Goal: Information Seeking & Learning: Learn about a topic

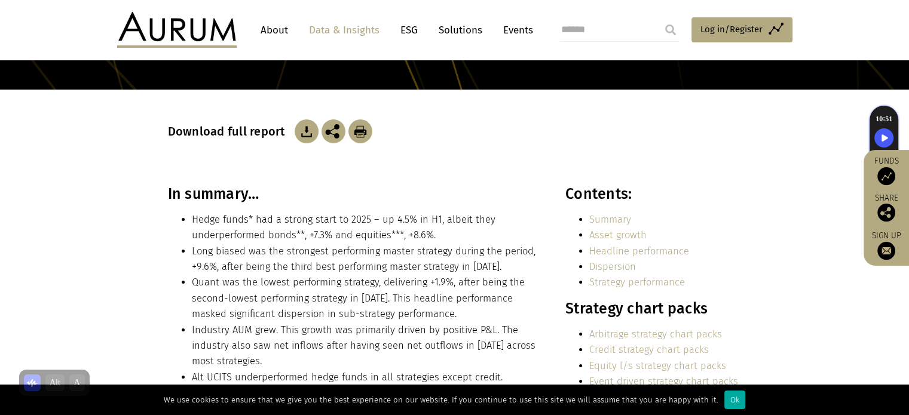
scroll to position [179, 0]
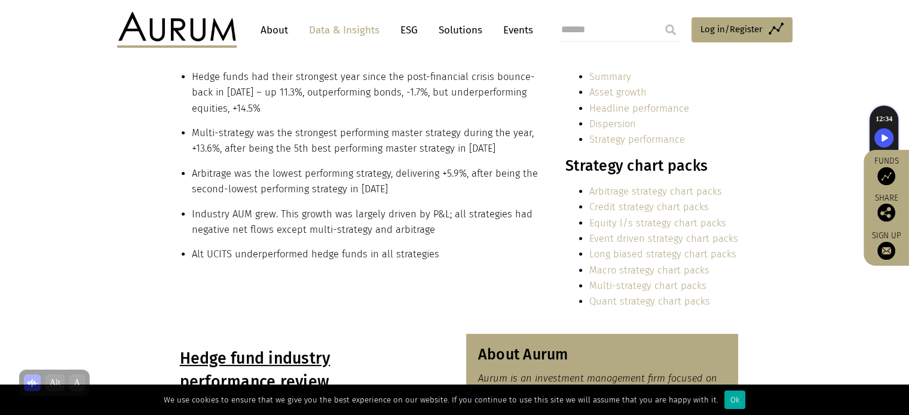
scroll to position [256, 0]
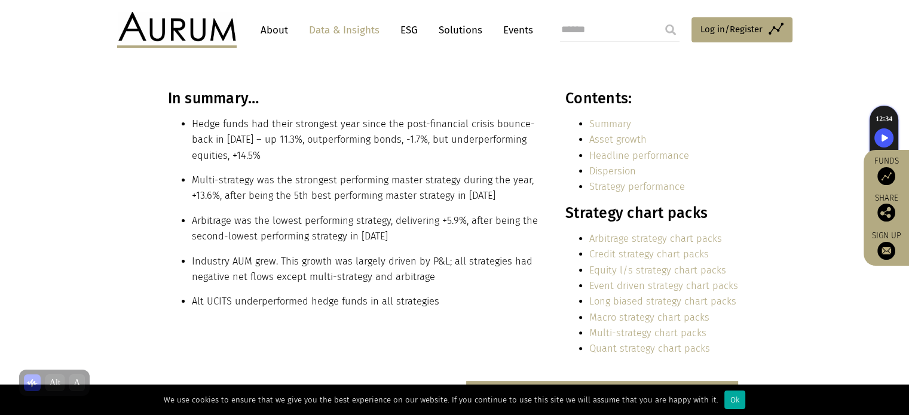
click at [614, 138] on link "Asset growth" at bounding box center [617, 139] width 57 height 11
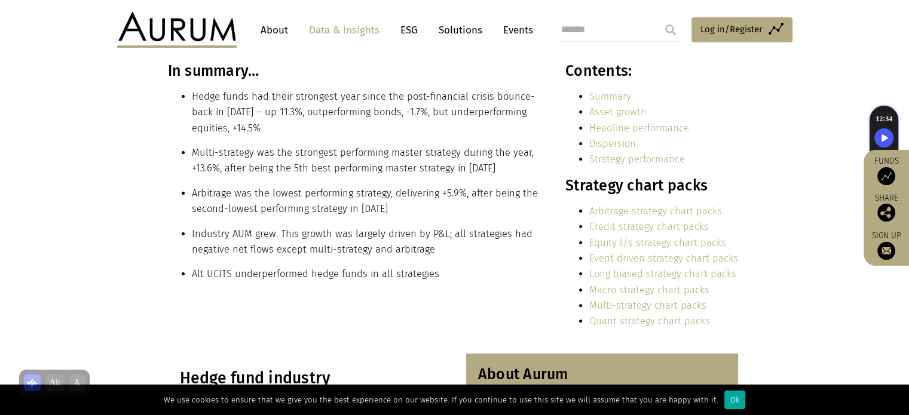
scroll to position [158, 0]
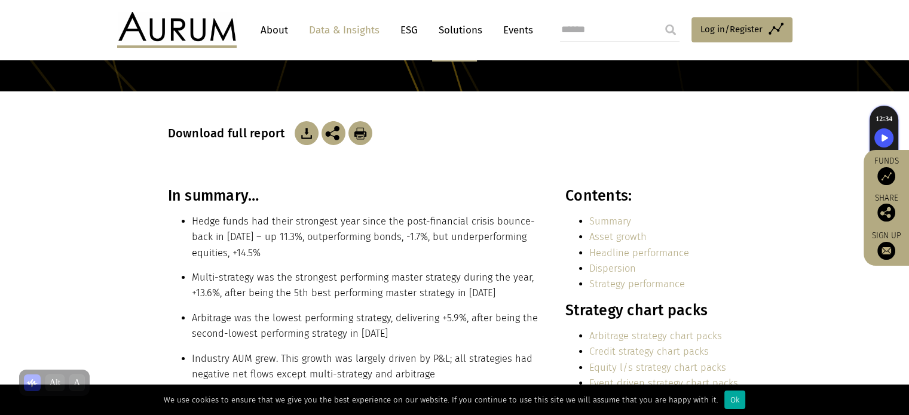
click at [608, 238] on link "Asset growth" at bounding box center [617, 236] width 57 height 11
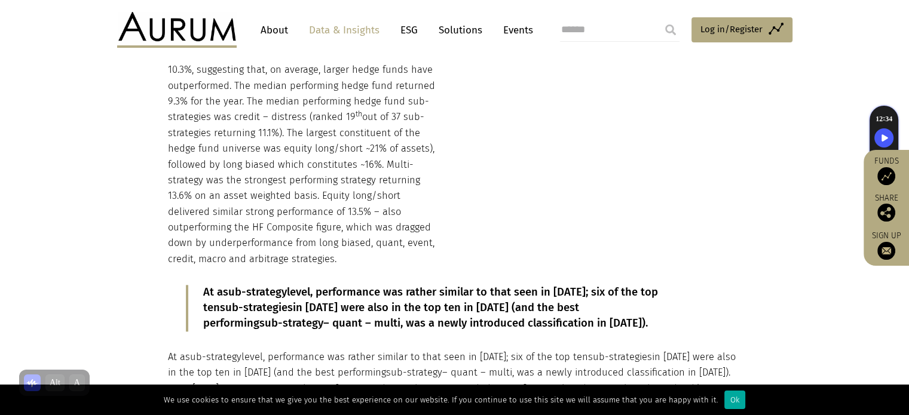
scroll to position [1314, 0]
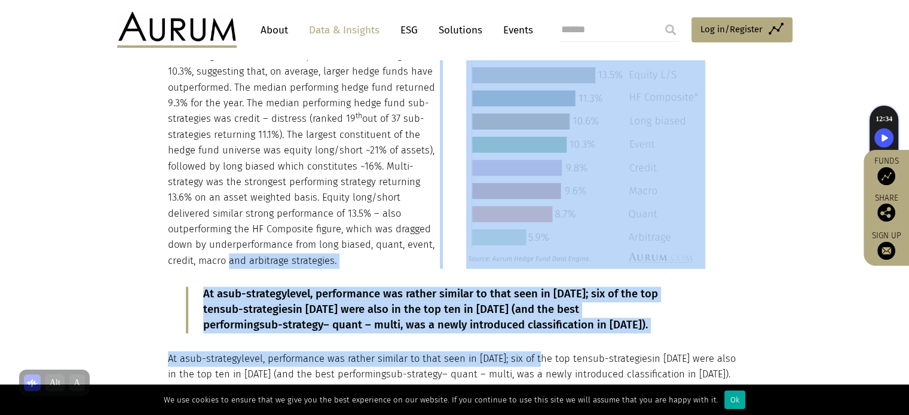
drag, startPoint x: 535, startPoint y: 321, endPoint x: 192, endPoint y: 246, distance: 351.8
click at [192, 246] on div "Headline performance The hedge fund industry was up 11.3% for the year on an as…" at bounding box center [454, 386] width 597 height 758
click at [371, 290] on p "At a sub-strategy level, performance was rather similar to that seen in 2023; s…" at bounding box center [454, 310] width 502 height 47
click at [164, 263] on div "Headline performance The hedge fund industry was up 11.3% for the year on an as…" at bounding box center [454, 386] width 597 height 758
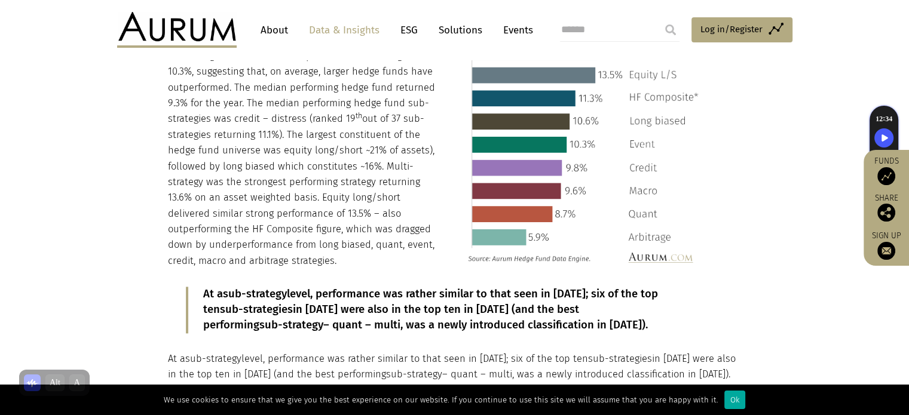
click at [194, 299] on blockquote "At a sub-strategy level, performance was rather similar to that seen in 2023; s…" at bounding box center [453, 310] width 535 height 47
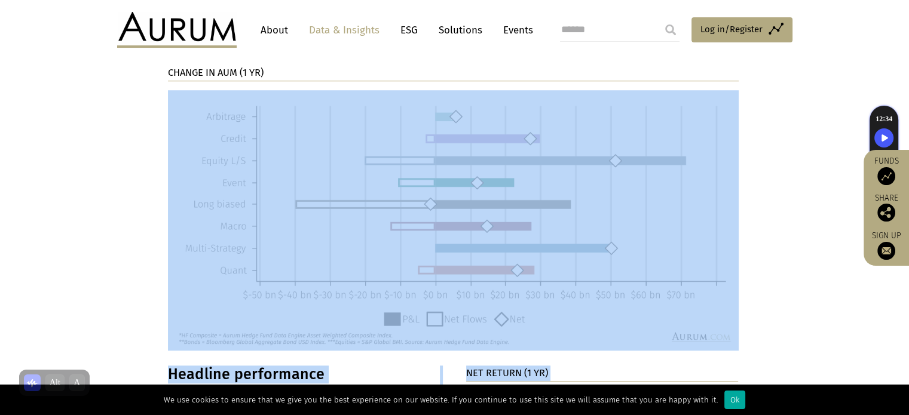
scroll to position [1135, 0]
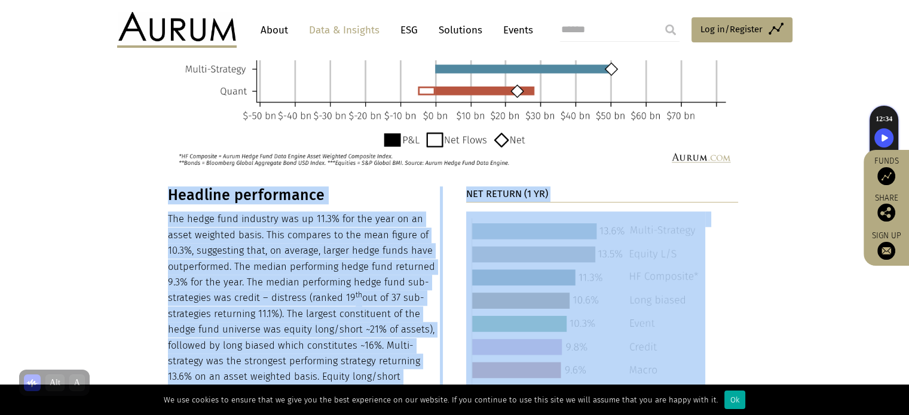
drag, startPoint x: 476, startPoint y: 302, endPoint x: 164, endPoint y: 185, distance: 332.5
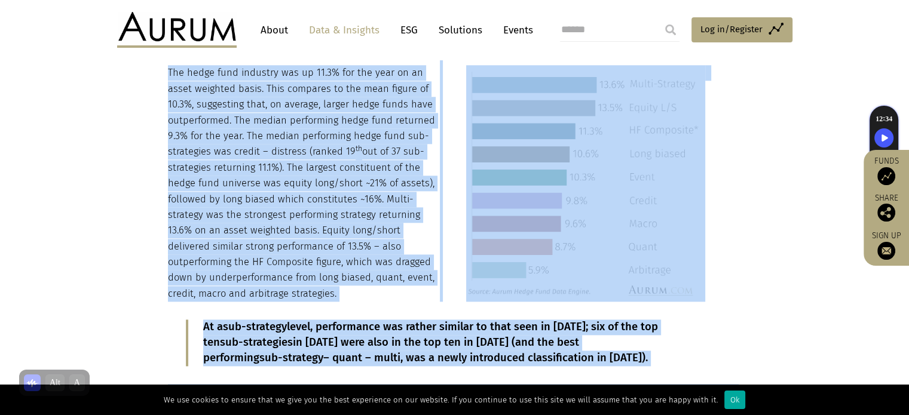
scroll to position [1434, 0]
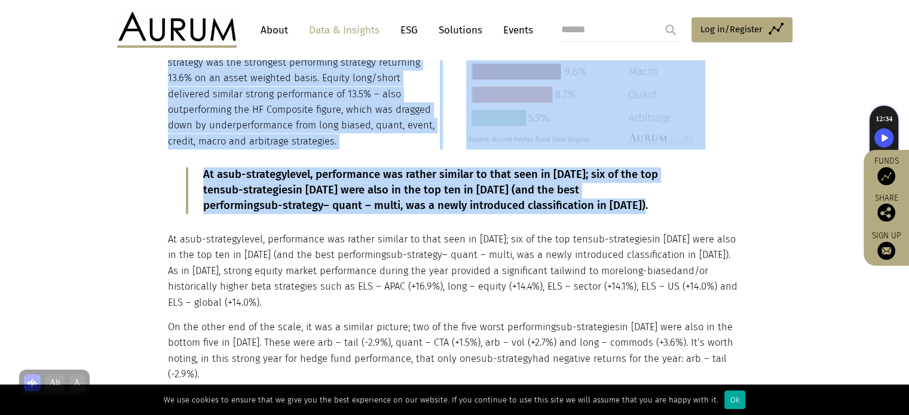
drag, startPoint x: 168, startPoint y: 172, endPoint x: 563, endPoint y: 186, distance: 395.1
click at [563, 186] on div "Headline performance The hedge fund industry was up 11.3% for the year on an as…" at bounding box center [454, 267] width 597 height 758
copy div "Headline performance The hedge fund industry was up 11.3% for the year on an as…"
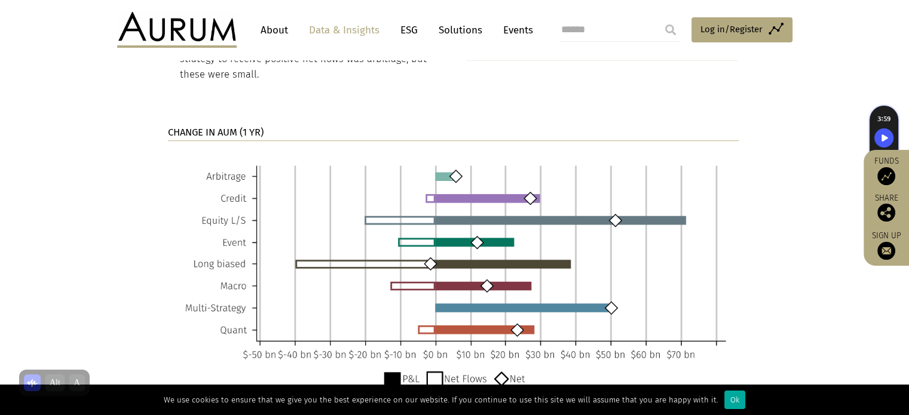
scroll to position [1195, 0]
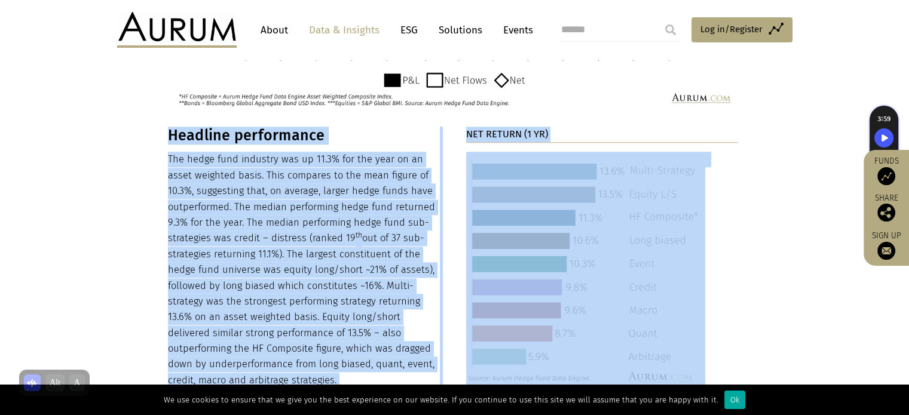
click at [535, 258] on img at bounding box center [585, 270] width 239 height 236
click at [378, 253] on p "The hedge fund industry was up 11.3% for the year on an asset weighted basis. T…" at bounding box center [304, 270] width 272 height 237
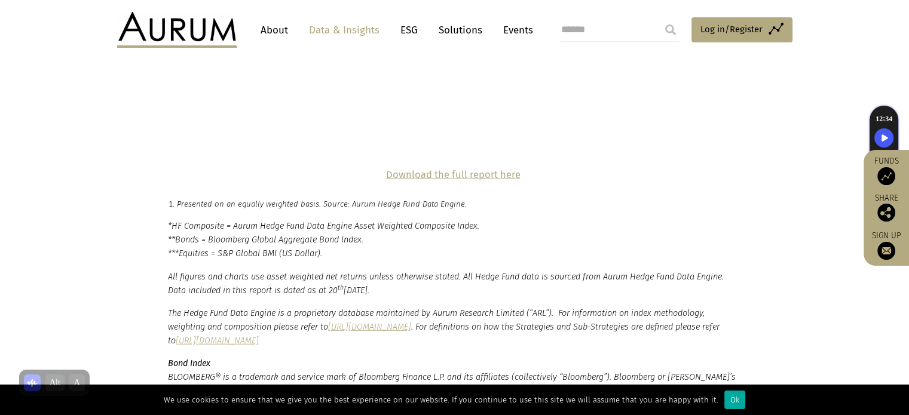
scroll to position [2921, 0]
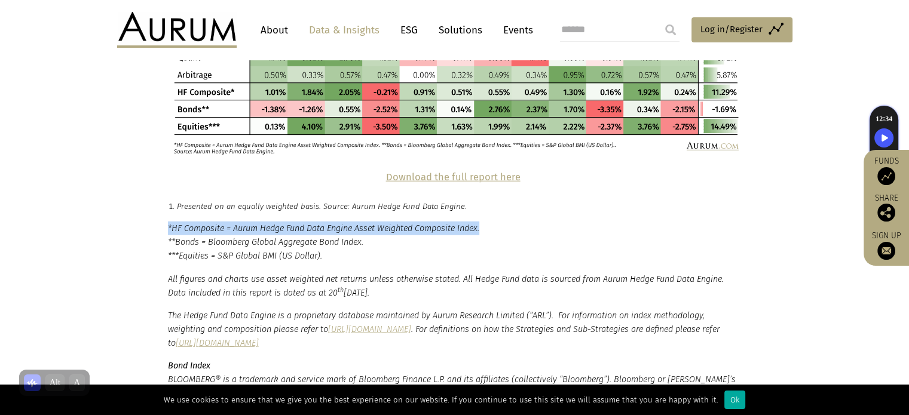
drag, startPoint x: 168, startPoint y: 164, endPoint x: 521, endPoint y: 160, distance: 352.5
click at [521, 222] on p "*HF Composite = Aurum Hedge Fund Data Engine Asset Weighted Composite Index. **…" at bounding box center [454, 242] width 573 height 41
copy p "*HF Composite = Aurum Hedge Fund Data Engine Asset Weighted Composite Index."
drag, startPoint x: 323, startPoint y: 193, endPoint x: 167, endPoint y: 179, distance: 156.6
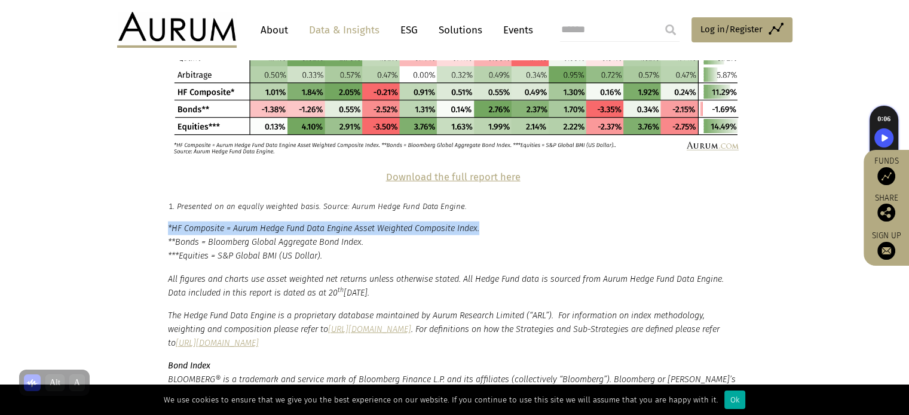
copy p "**Bonds = Bloomberg Global Aggregate Bond Index. ***Equities = S&P Global BMI (…"
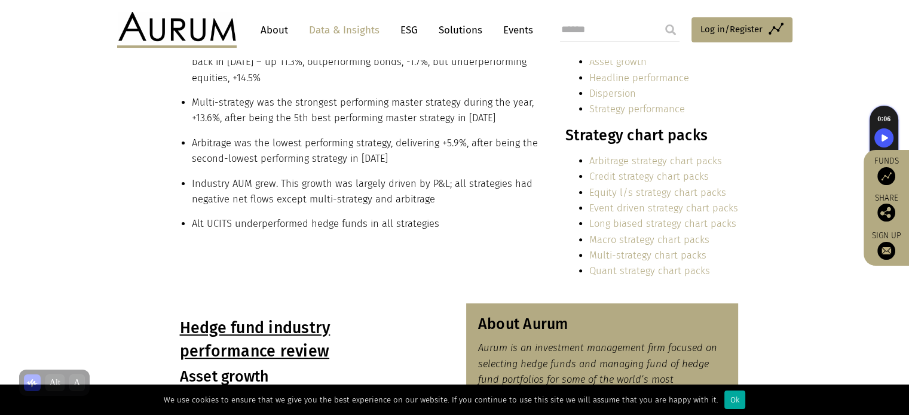
scroll to position [232, 0]
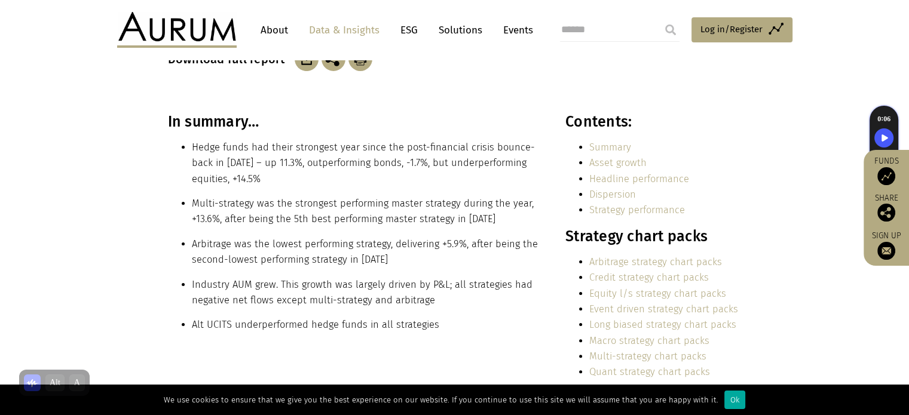
click at [606, 150] on link "Summary" at bounding box center [610, 147] width 42 height 11
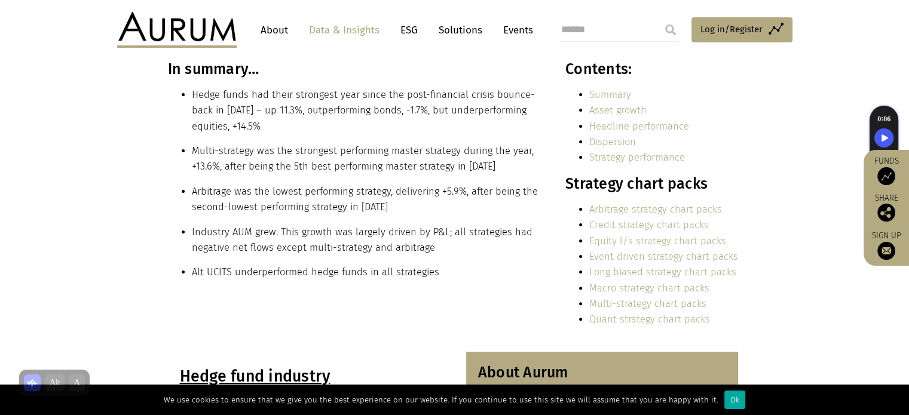
click at [606, 130] on link "Headline performance" at bounding box center [639, 126] width 100 height 11
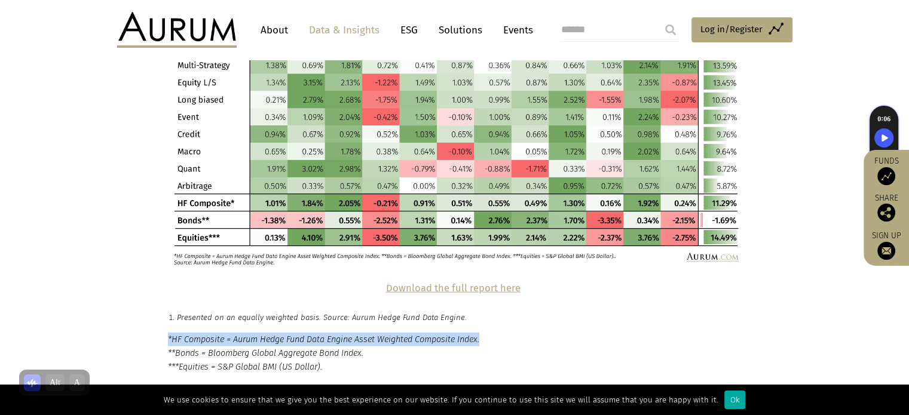
scroll to position [2918, 0]
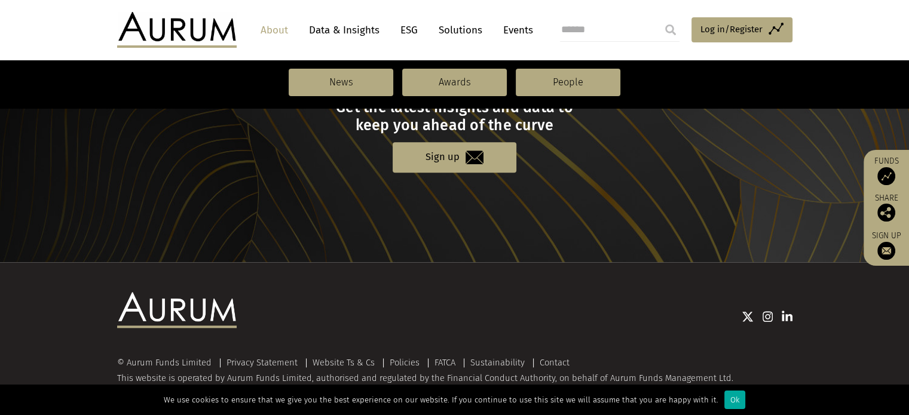
scroll to position [1373, 0]
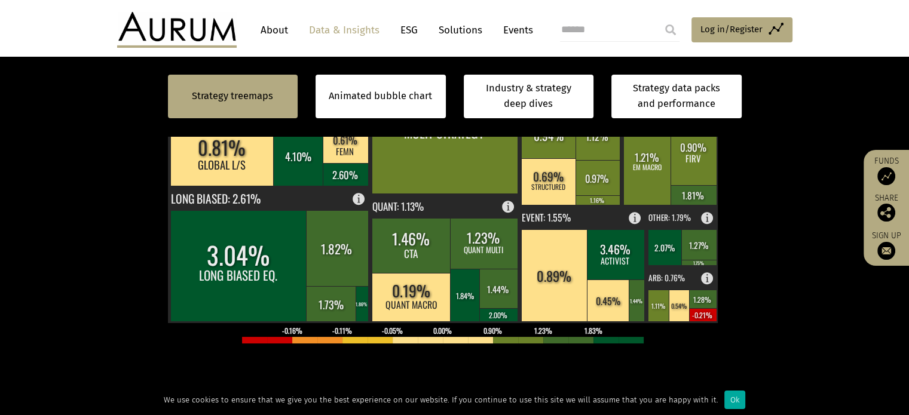
scroll to position [538, 0]
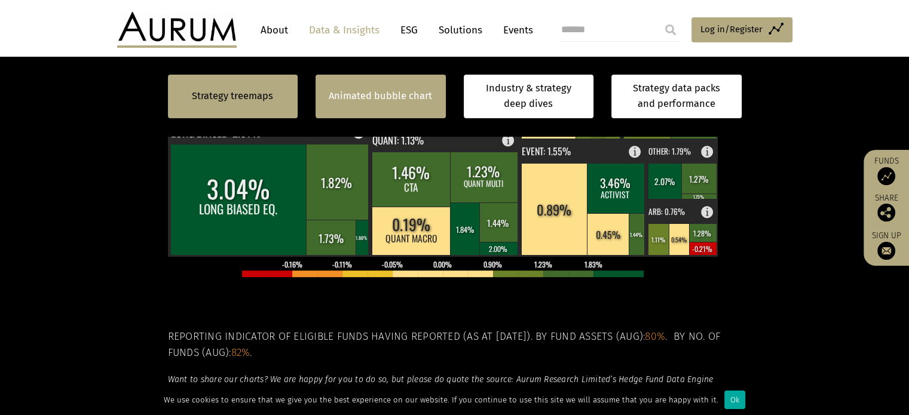
click at [342, 86] on div "Animated bubble chart" at bounding box center [380, 97] width 130 height 44
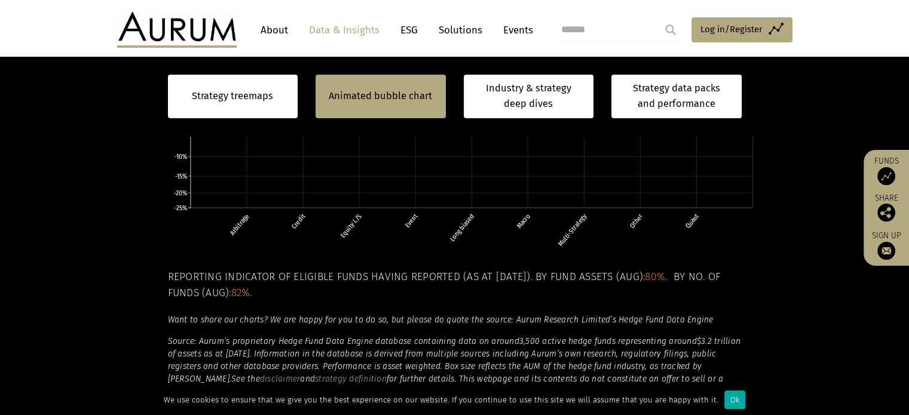
scroll to position [597, 0]
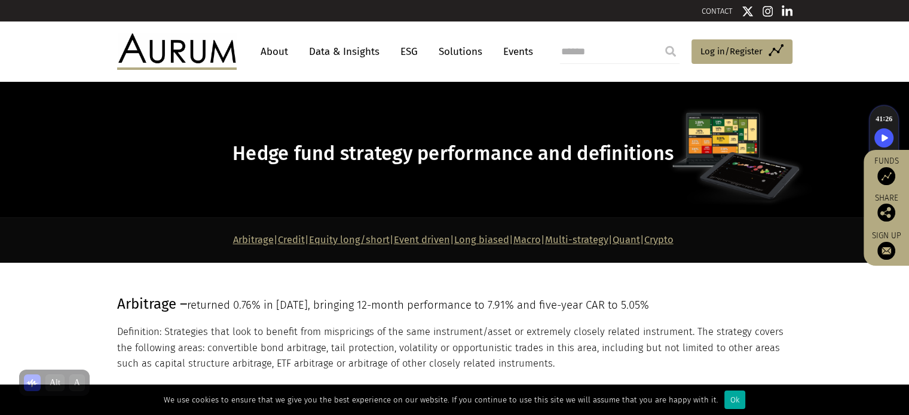
click at [484, 243] on link "Long biased" at bounding box center [481, 239] width 55 height 11
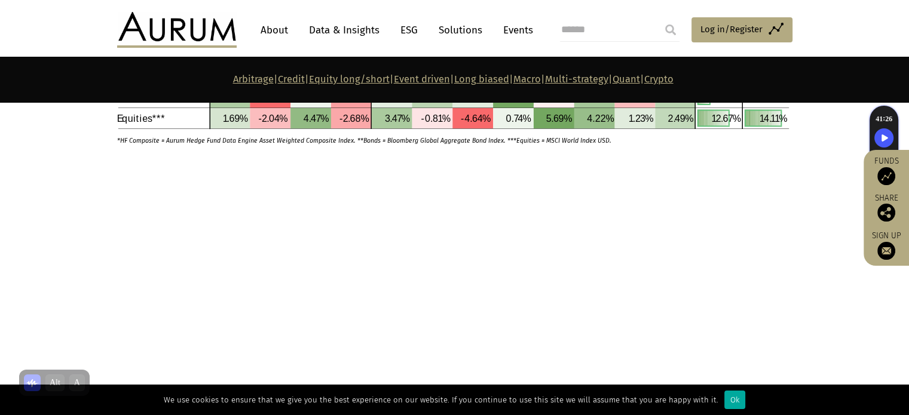
scroll to position [3895, 0]
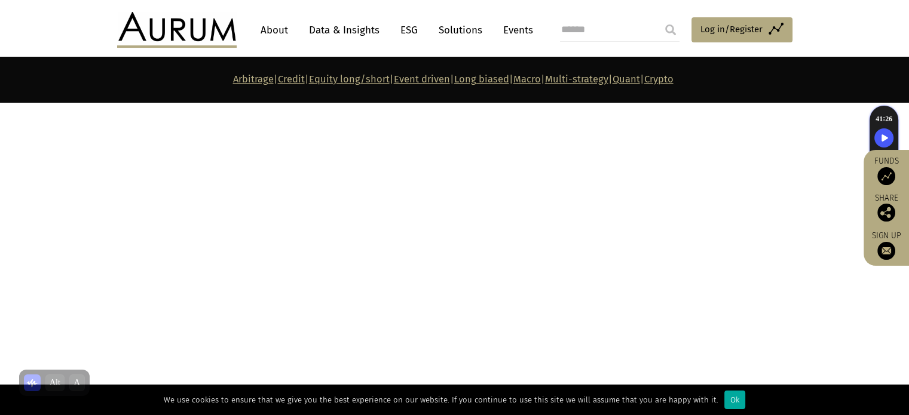
click at [497, 81] on link "Long biased" at bounding box center [481, 78] width 55 height 11
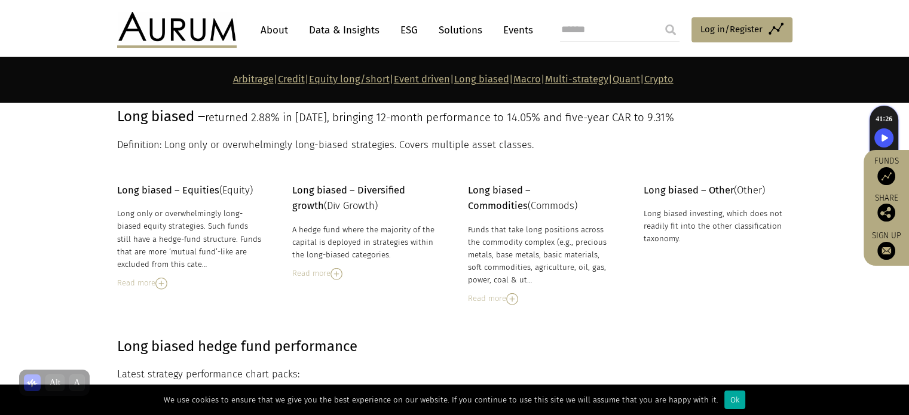
scroll to position [3294, 0]
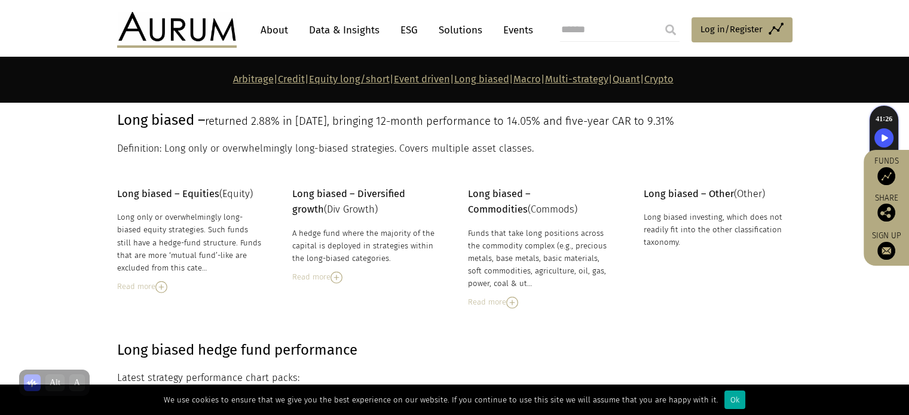
click at [344, 277] on div "Read more" at bounding box center [365, 277] width 146 height 13
click at [333, 277] on img at bounding box center [332, 278] width 12 height 12
click at [163, 286] on img at bounding box center [161, 287] width 12 height 12
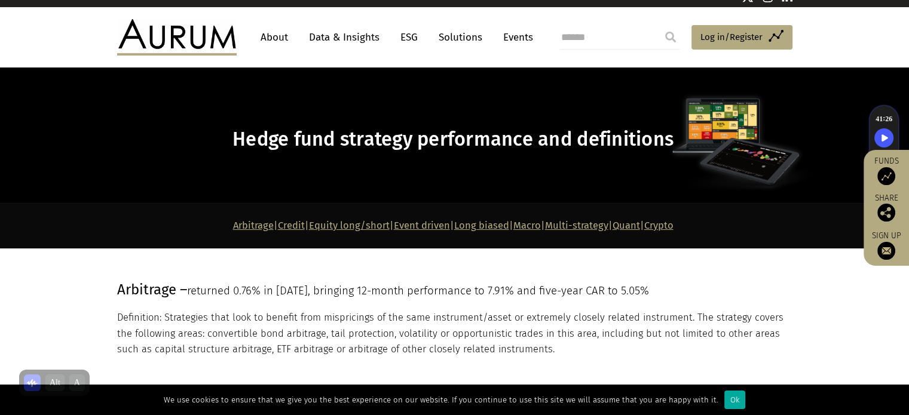
scroll to position [0, 0]
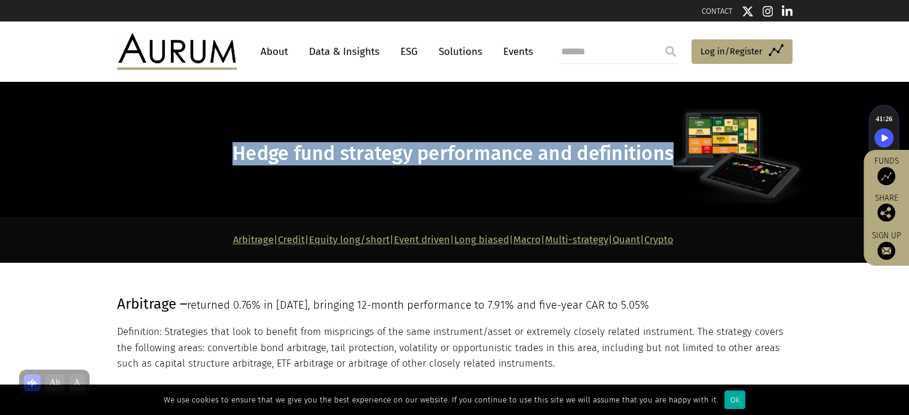
drag, startPoint x: 225, startPoint y: 151, endPoint x: 671, endPoint y: 150, distance: 446.8
click at [671, 150] on h1 "Hedge fund strategy performance and definitions" at bounding box center [453, 153] width 672 height 23
copy span "Hedge fund strategy performance and definitions"
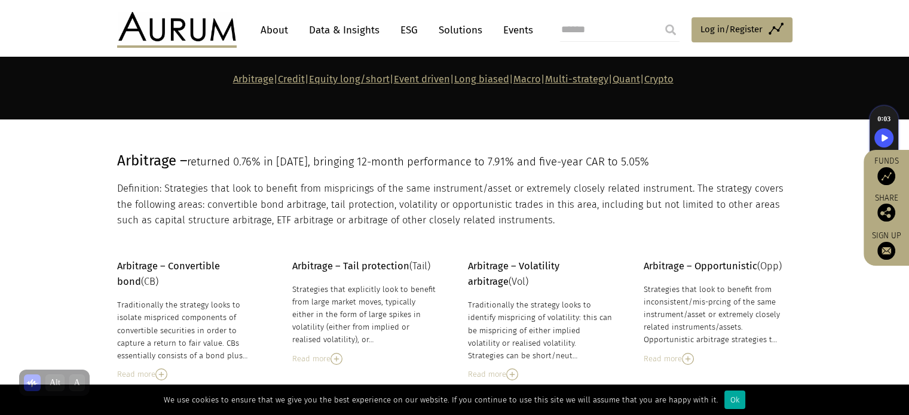
scroll to position [179, 0]
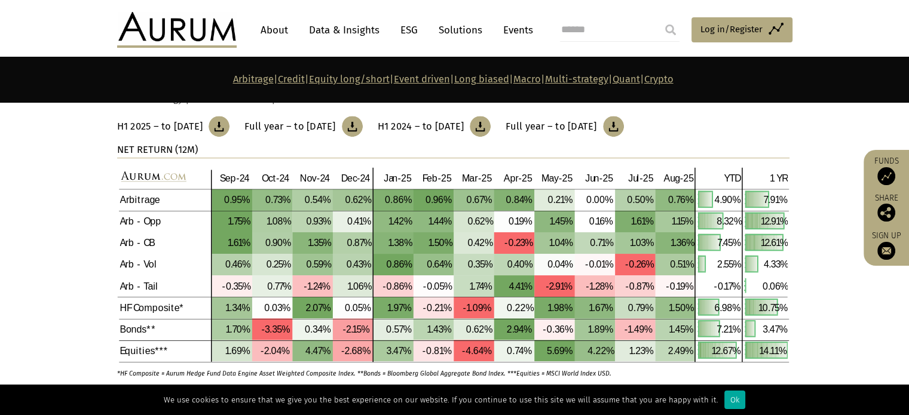
scroll to position [538, 0]
